Goal: Information Seeking & Learning: Learn about a topic

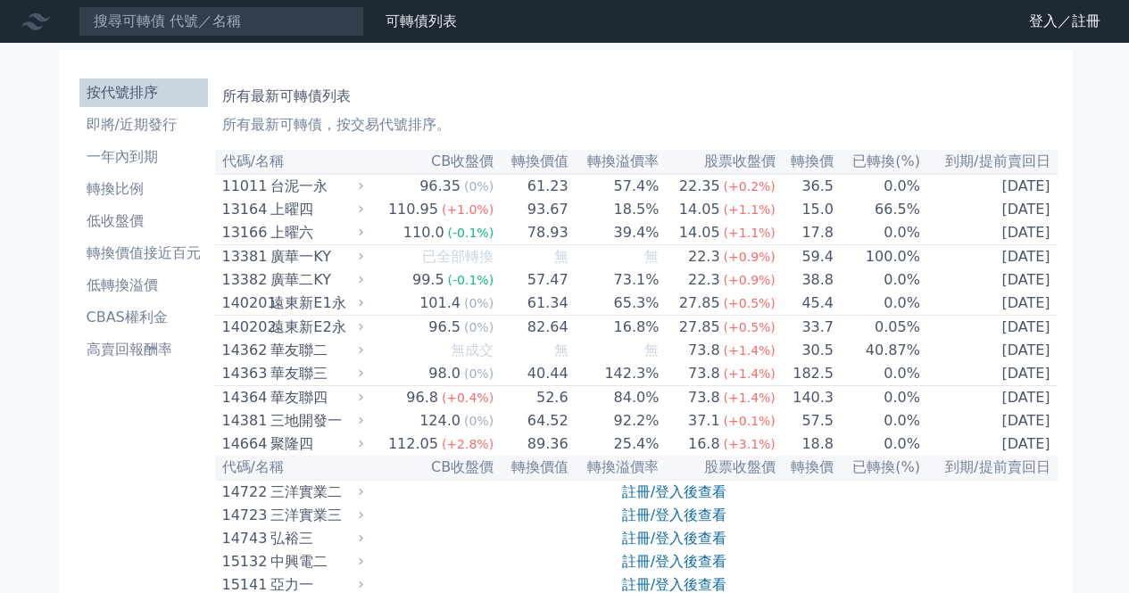
type input "ㄋ"
click at [189, 28] on input "[PERSON_NAME]" at bounding box center [222, 21] width 286 height 30
type input "[PERSON_NAME]"
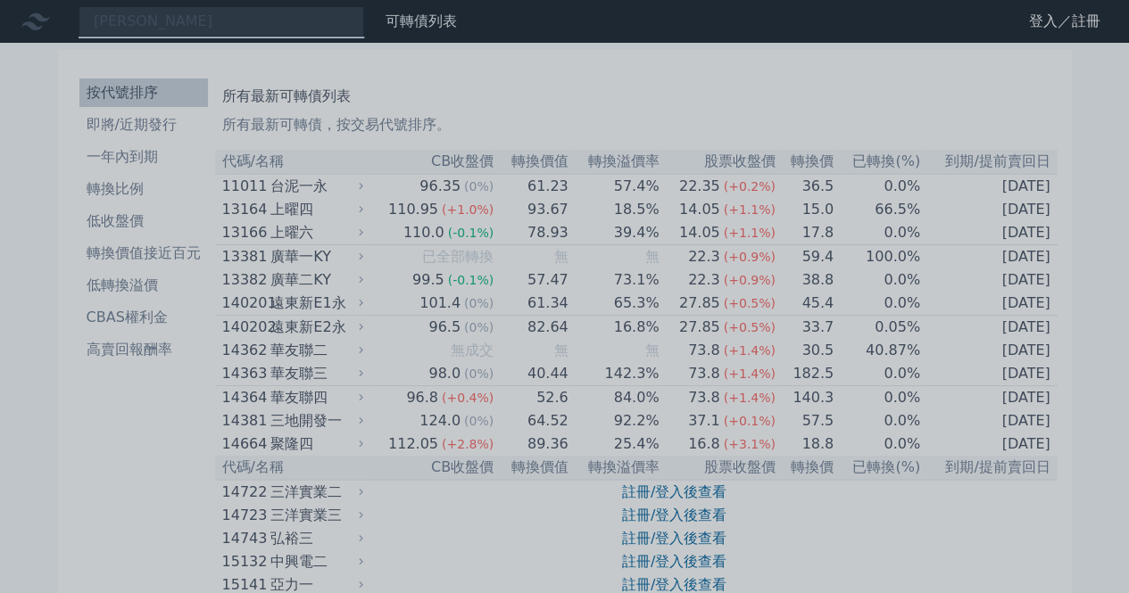
click at [218, 21] on div at bounding box center [564, 296] width 1129 height 593
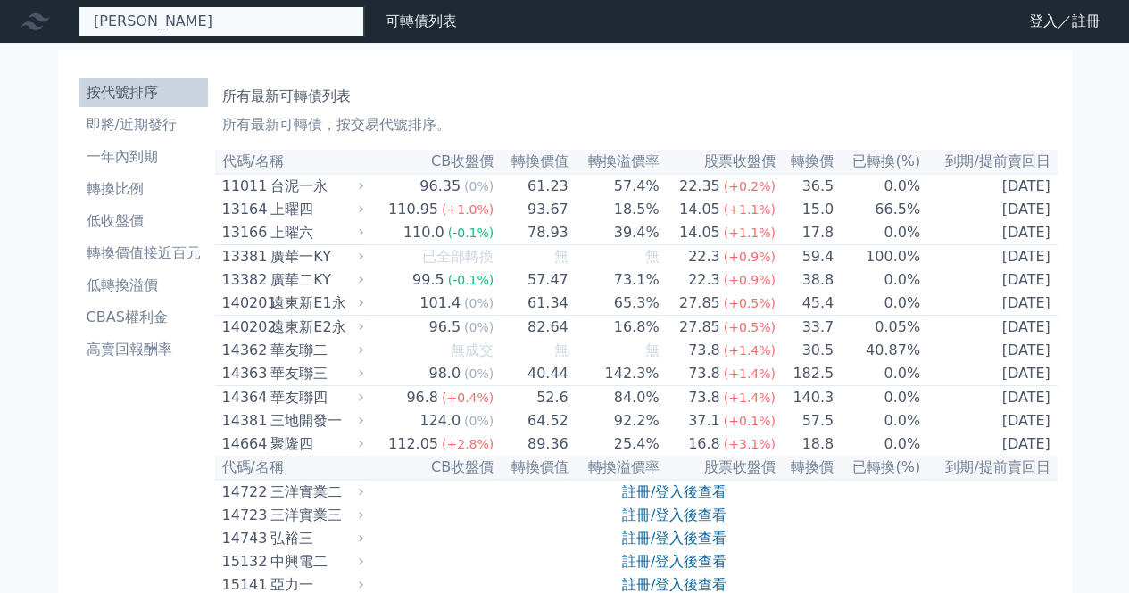
click at [212, 28] on div "[PERSON_NAME]" at bounding box center [222, 21] width 286 height 30
click at [242, 35] on input at bounding box center [222, 21] width 286 height 30
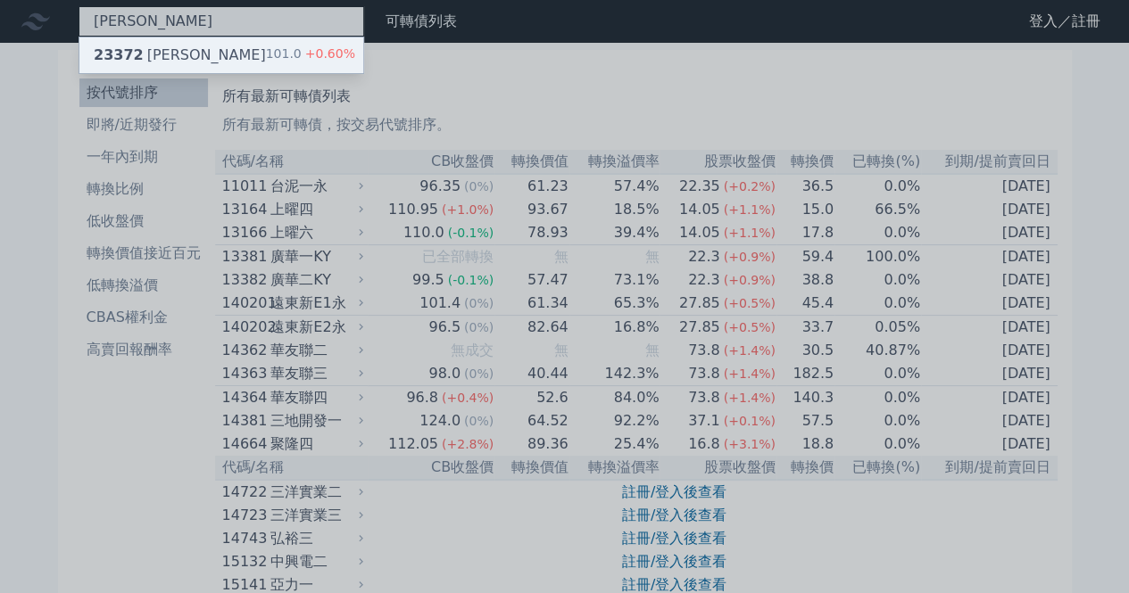
type input "[PERSON_NAME]"
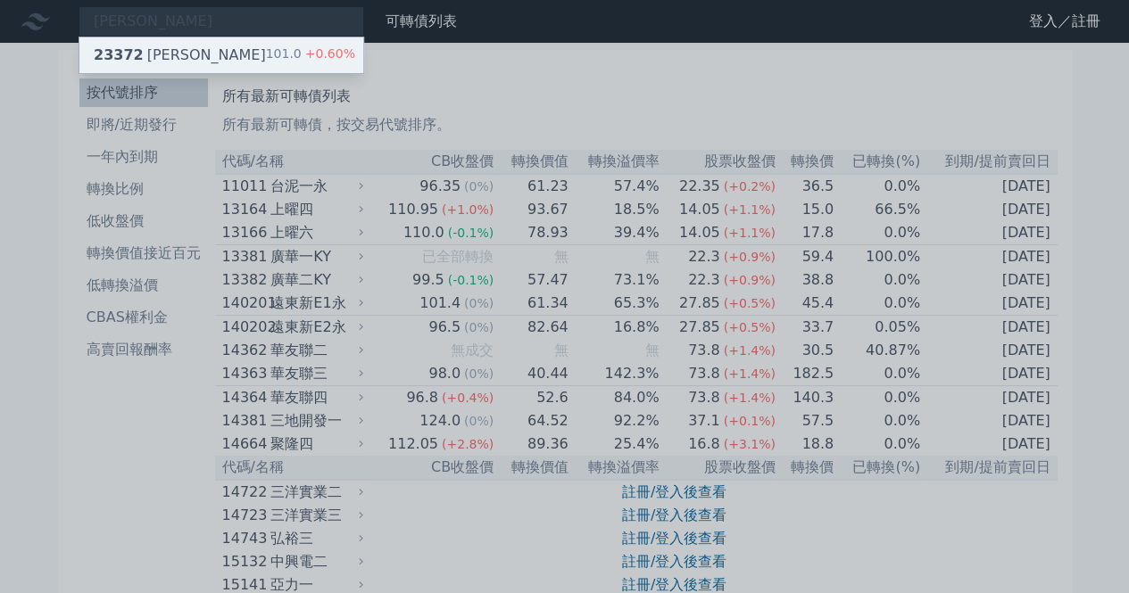
click at [213, 44] on div "23372 旺宏二 101.0 +0.60%" at bounding box center [221, 55] width 284 height 36
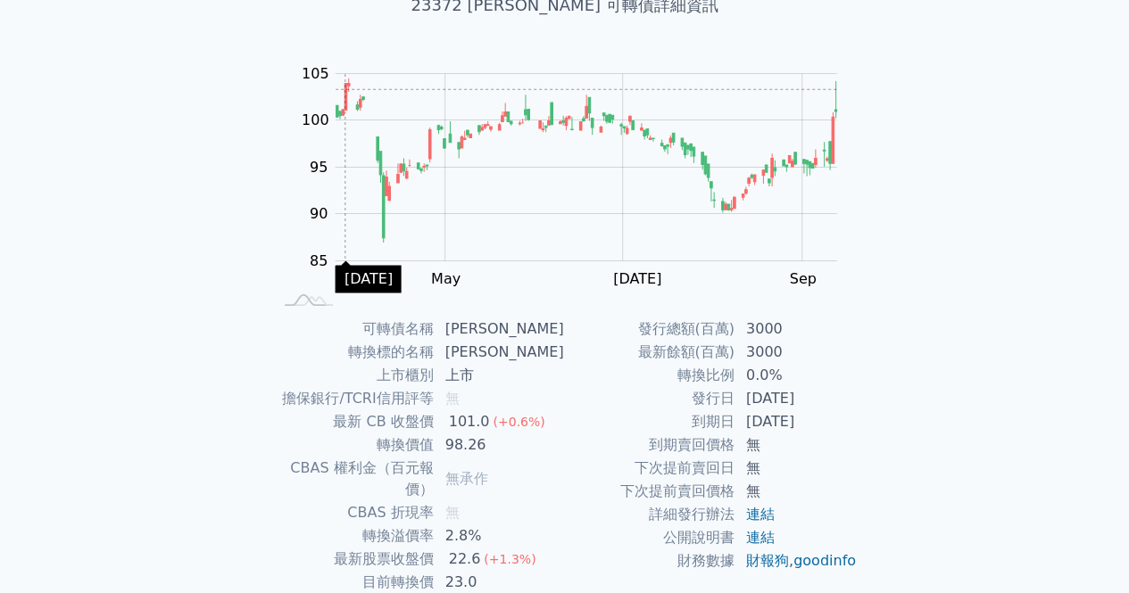
scroll to position [178, 0]
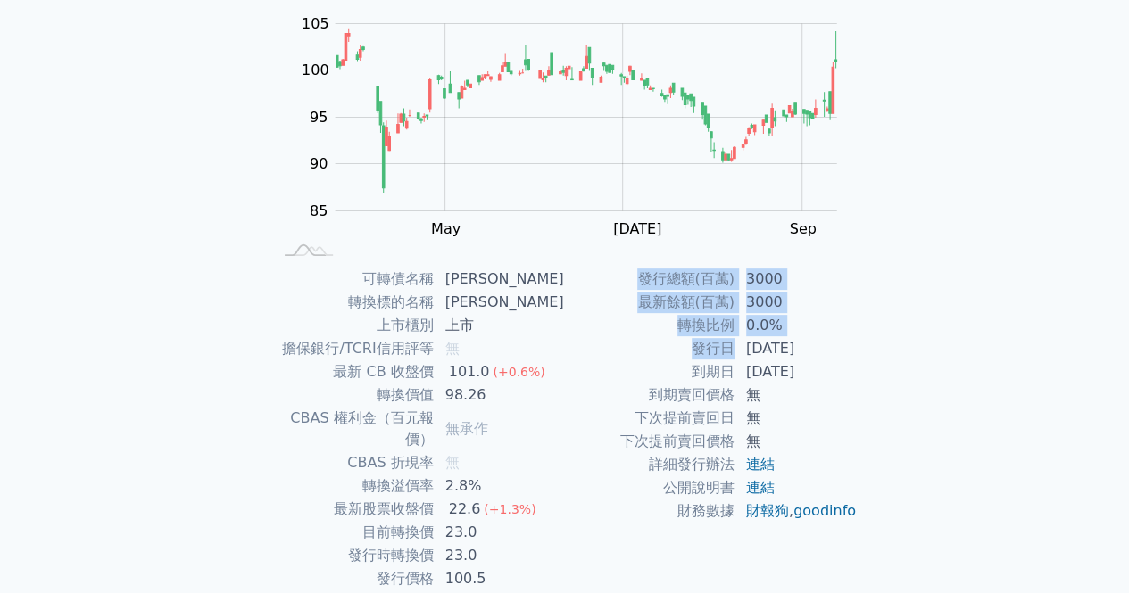
drag, startPoint x: 753, startPoint y: 275, endPoint x: 726, endPoint y: 349, distance: 78.7
click at [728, 348] on div "可轉債列表 › 23372 旺宏二 23372 旺宏二 可轉債詳細資訊 Zoom Out 100 75 80 85 90 95 100 105 110 L M…" at bounding box center [565, 266] width 628 height 805
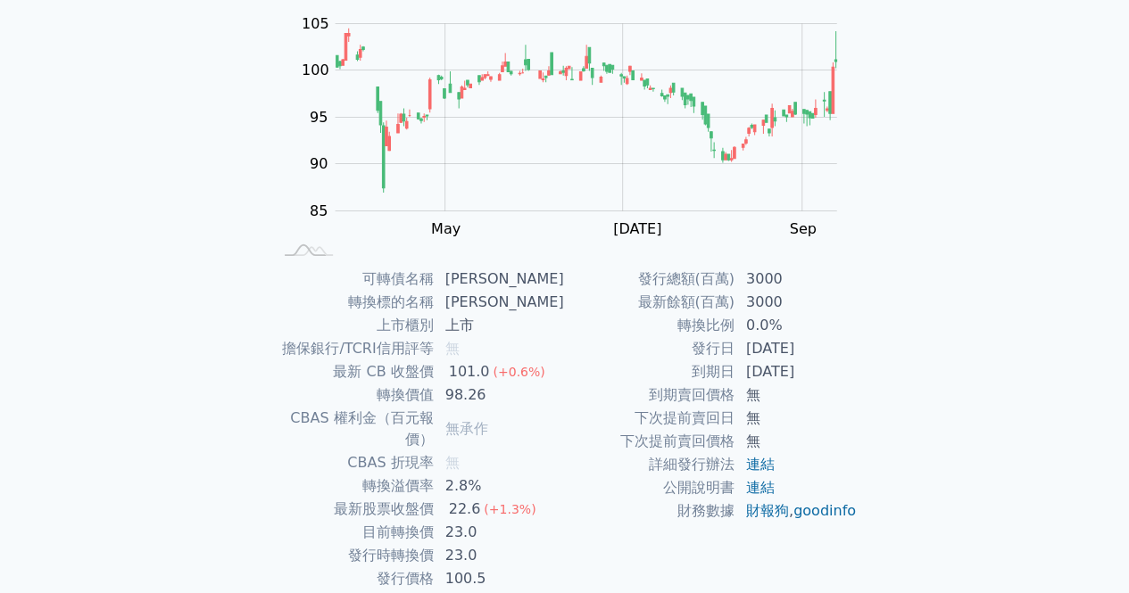
click at [669, 350] on td "發行日" at bounding box center [650, 348] width 170 height 23
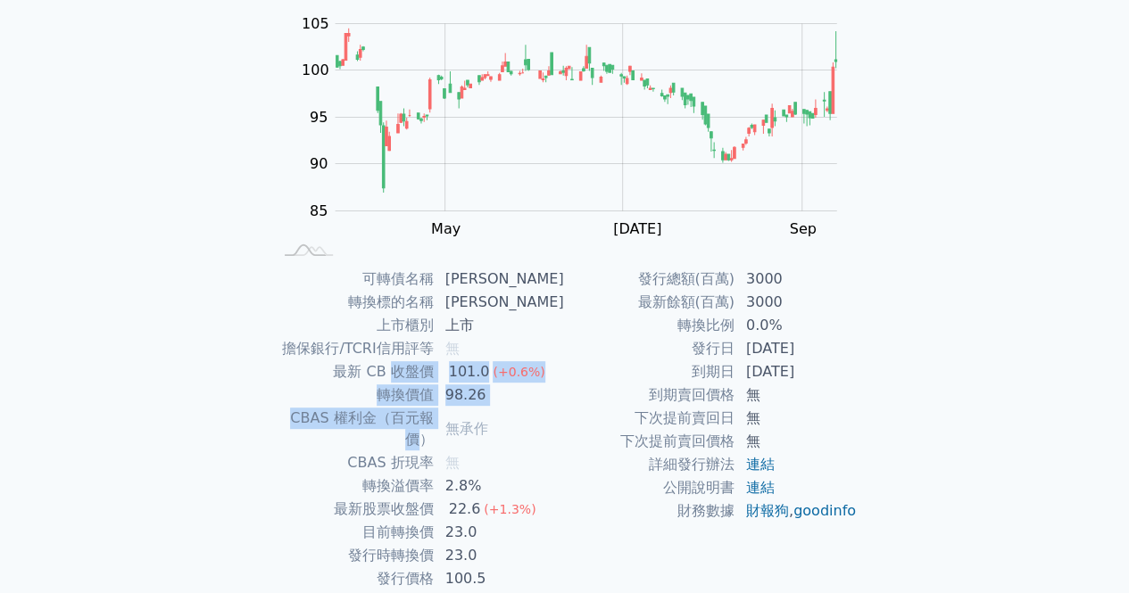
drag, startPoint x: 405, startPoint y: 367, endPoint x: 432, endPoint y: 439, distance: 77.1
click at [431, 436] on tbody "可轉債名稱 旺宏二 轉換標的名稱 旺宏 上市櫃別 上市 擔保銀行/TCRI信用評等 無 最新 CB 收盤價 101.0 (+0.6%) 轉換價值 98.26 …" at bounding box center [418, 429] width 293 height 323
click at [434, 451] on td "CBAS 折現率" at bounding box center [353, 462] width 162 height 23
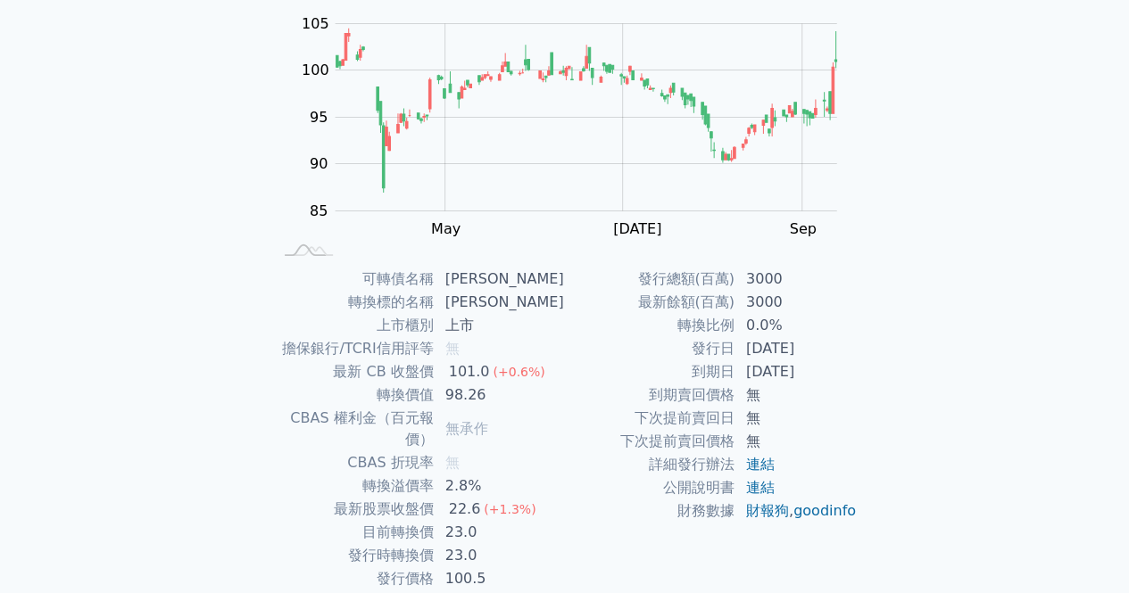
click at [429, 408] on td "CBAS 權利金（百元報價）" at bounding box center [353, 429] width 162 height 45
drag, startPoint x: 398, startPoint y: 379, endPoint x: 407, endPoint y: 395, distance: 18.4
click at [407, 393] on tbody "可轉債名稱 旺宏二 轉換標的名稱 旺宏 上市櫃別 上市 擔保銀行/TCRI信用評等 無 最新 CB 收盤價 101.0 (+0.6%) 轉換價值 98.26 …" at bounding box center [418, 429] width 293 height 323
click at [409, 416] on td "CBAS 權利金（百元報價）" at bounding box center [353, 429] width 162 height 45
drag, startPoint x: 402, startPoint y: 385, endPoint x: 402, endPoint y: 417, distance: 32.1
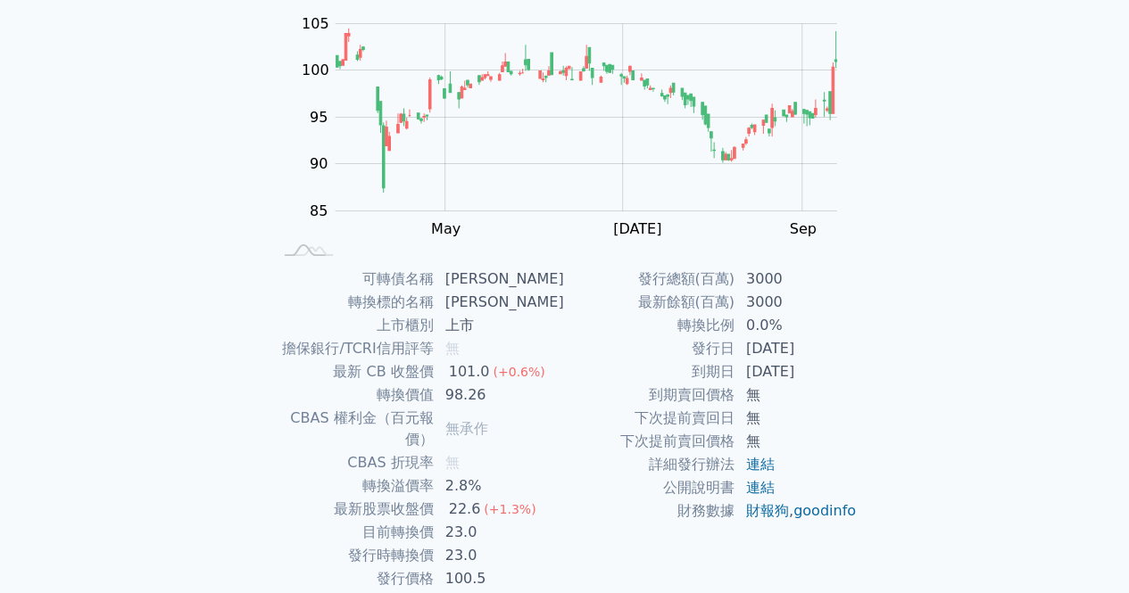
click at [402, 388] on td "轉換價值" at bounding box center [353, 395] width 162 height 23
click at [385, 475] on td "轉換溢價率" at bounding box center [353, 486] width 162 height 23
drag, startPoint x: 382, startPoint y: 465, endPoint x: 405, endPoint y: 508, distance: 48.7
click at [405, 508] on tbody "可轉債名稱 旺宏二 轉換標的名稱 旺宏 上市櫃別 上市 擔保銀行/TCRI信用評等 無 最新 CB 收盤價 101.0 (+0.6%) 轉換價值 98.26 …" at bounding box center [418, 429] width 293 height 323
click at [409, 521] on td "目前轉換價" at bounding box center [353, 532] width 162 height 23
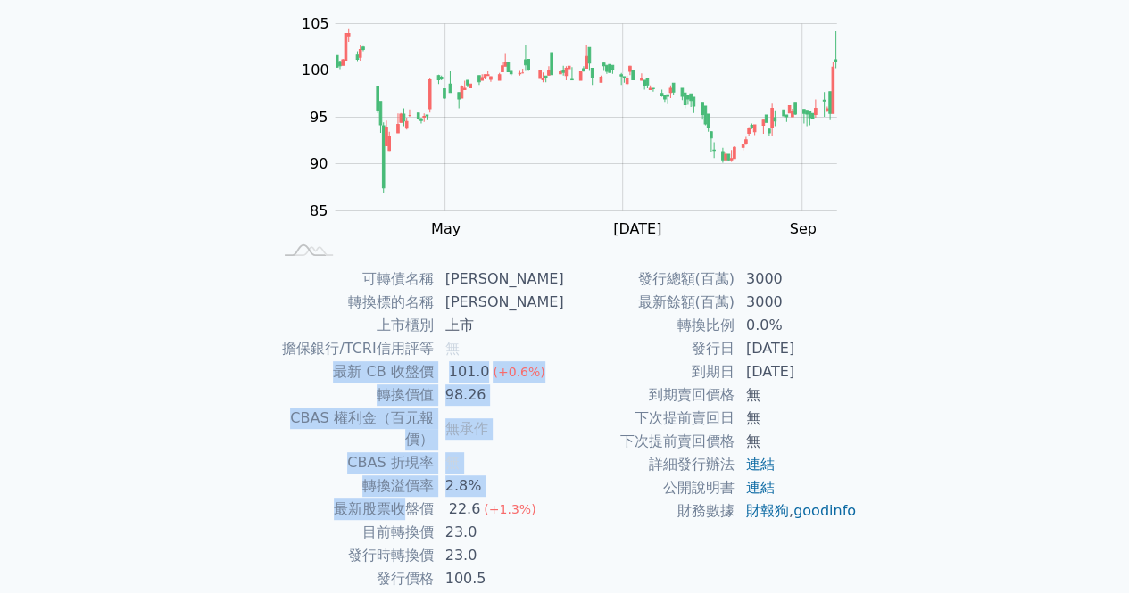
drag, startPoint x: 351, startPoint y: 383, endPoint x: 421, endPoint y: 508, distance: 143.4
click at [419, 502] on tbody "可轉債名稱 旺宏二 轉換標的名稱 旺宏 上市櫃別 上市 擔保銀行/TCRI信用評等 無 最新 CB 收盤價 101.0 (+0.6%) 轉換價值 98.26 …" at bounding box center [418, 429] width 293 height 323
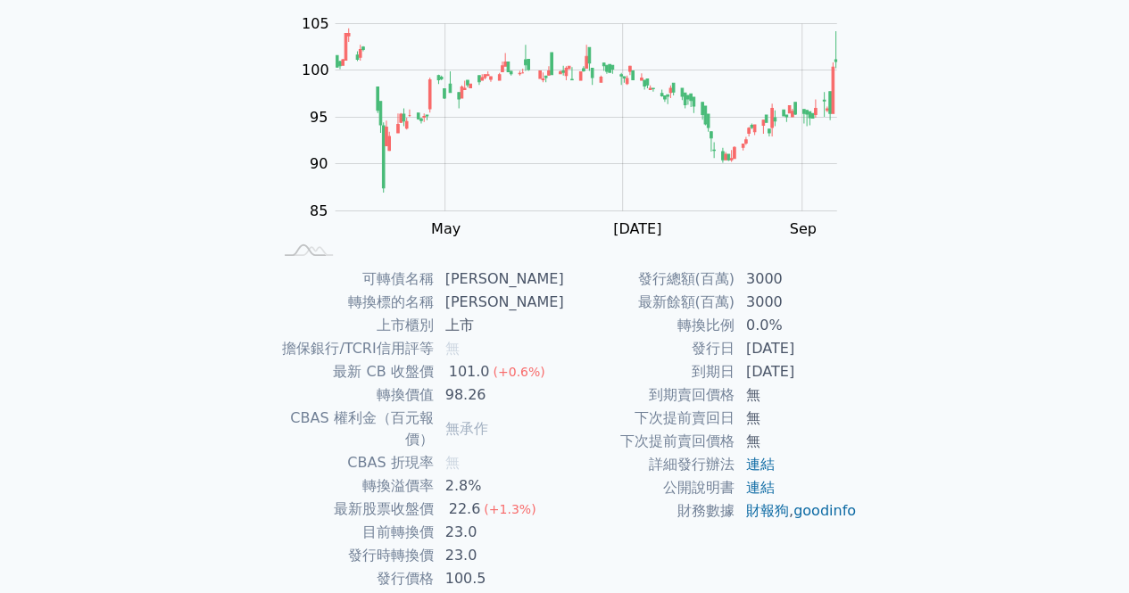
click at [423, 521] on td "目前轉換價" at bounding box center [353, 532] width 162 height 23
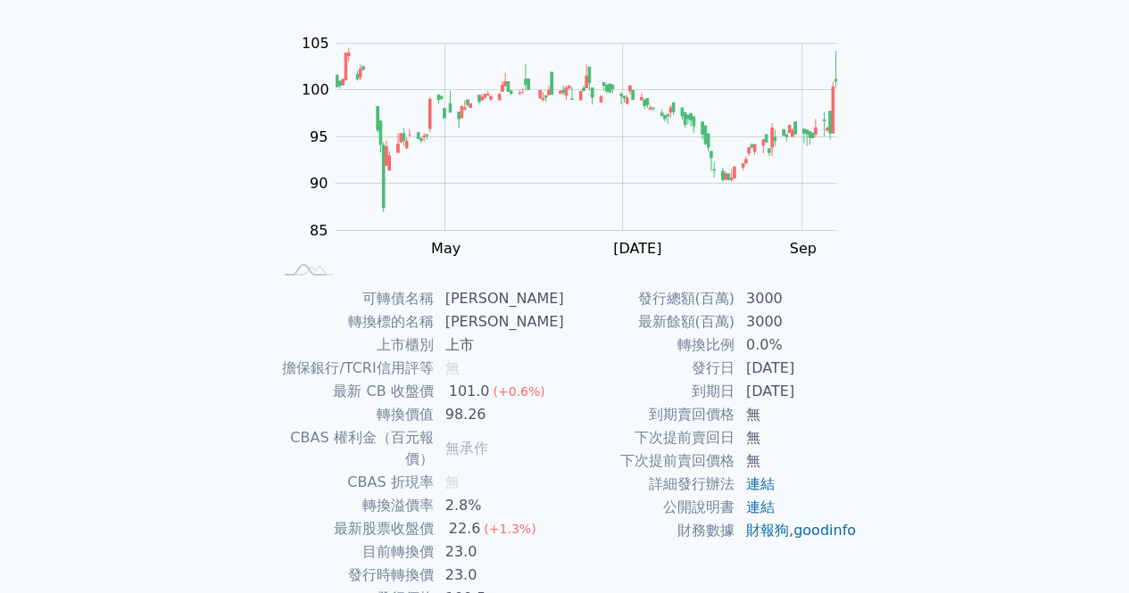
scroll to position [232, 0]
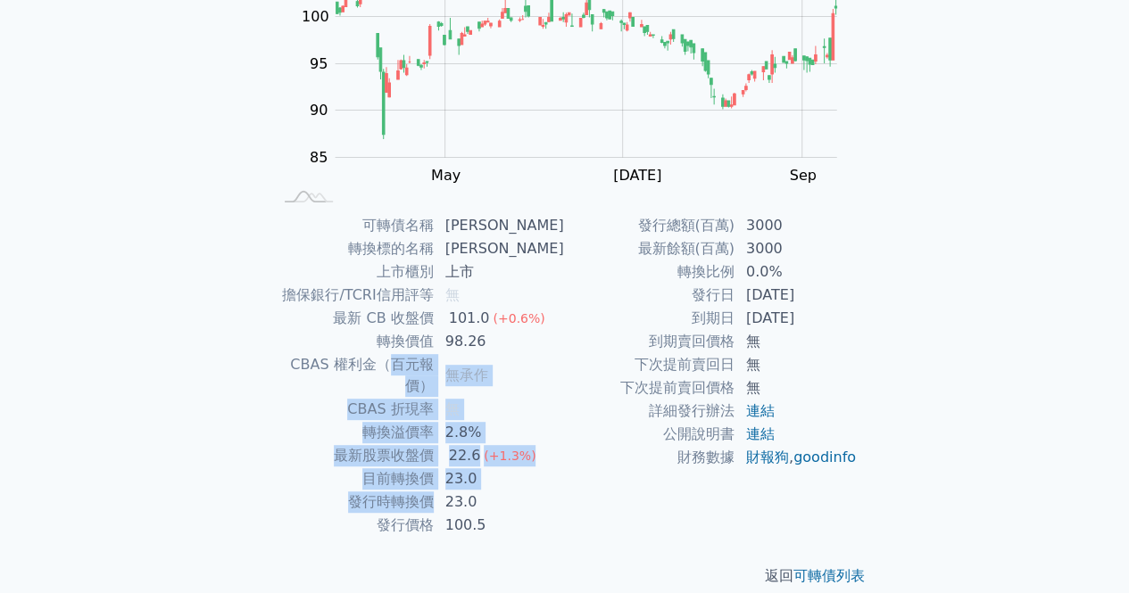
drag, startPoint x: 385, startPoint y: 388, endPoint x: 451, endPoint y: 496, distance: 126.6
click at [444, 489] on tbody "可轉債名稱 旺宏二 轉換標的名稱 旺宏 上市櫃別 上市 擔保銀行/TCRI信用評等 無 最新 CB 收盤價 101.0 (+0.6%) 轉換價值 98.26 …" at bounding box center [418, 375] width 293 height 323
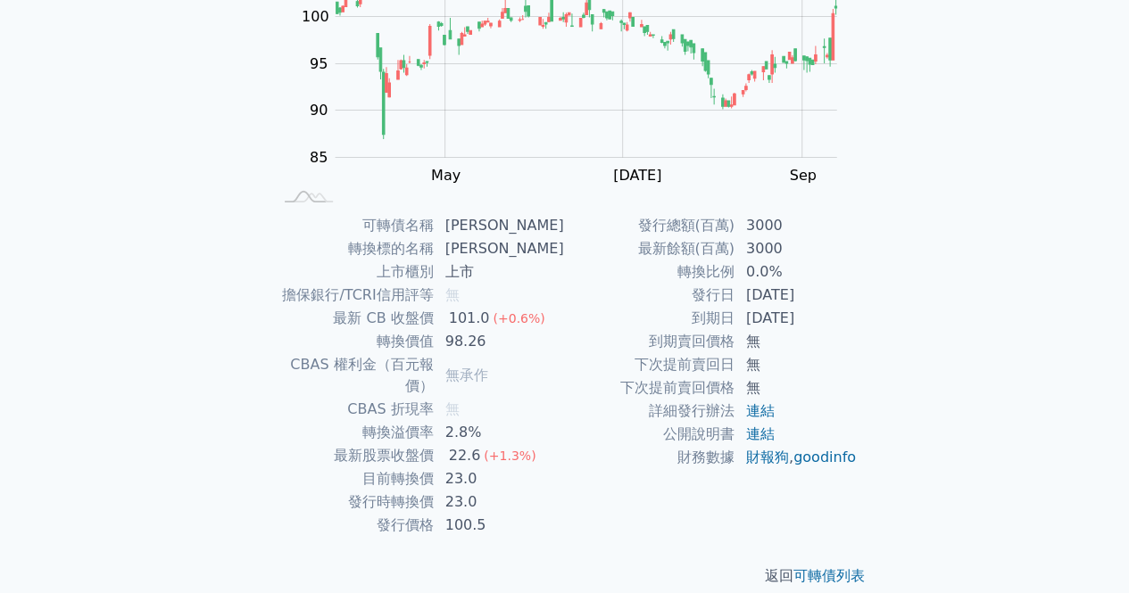
click at [482, 514] on td "100.5" at bounding box center [500, 525] width 130 height 23
drag, startPoint x: 493, startPoint y: 505, endPoint x: 416, endPoint y: 461, distance: 89.1
click at [415, 460] on tbody "可轉債名稱 旺宏二 轉換標的名稱 旺宏 上市櫃別 上市 擔保銀行/TCRI信用評等 無 最新 CB 收盤價 101.0 (+0.6%) 轉換價值 98.26 …" at bounding box center [418, 375] width 293 height 323
click at [416, 468] on td "目前轉換價" at bounding box center [353, 479] width 162 height 23
click at [425, 421] on td "轉換溢價率" at bounding box center [353, 432] width 162 height 23
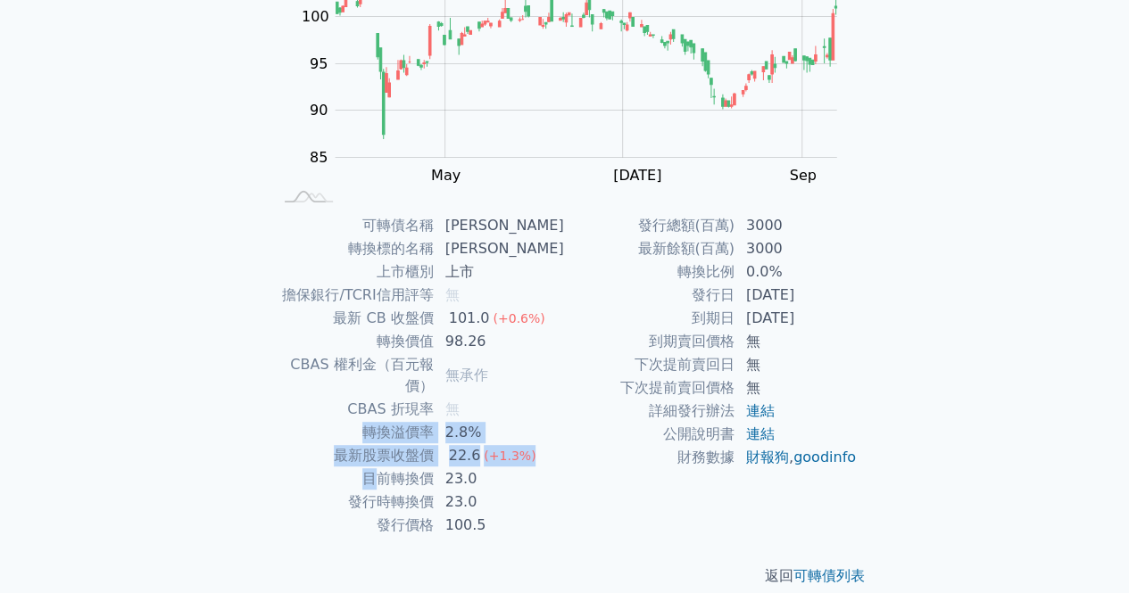
drag, startPoint x: 380, startPoint y: 447, endPoint x: 388, endPoint y: 463, distance: 18.0
click at [388, 462] on tbody "可轉債名稱 旺宏二 轉換標的名稱 旺宏 上市櫃別 上市 擔保銀行/TCRI信用評等 無 最新 CB 收盤價 101.0 (+0.6%) 轉換價值 98.26 …" at bounding box center [418, 375] width 293 height 323
